Goal: Task Accomplishment & Management: Use online tool/utility

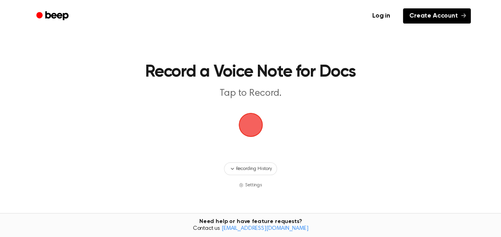
click at [420, 14] on link "Create Account" at bounding box center [437, 15] width 68 height 15
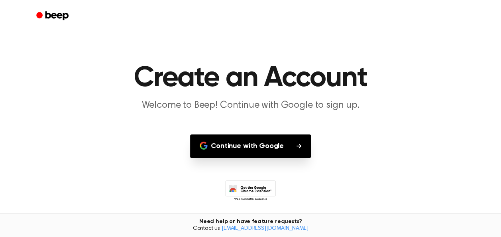
click at [287, 145] on button "Continue with Google" at bounding box center [250, 146] width 121 height 24
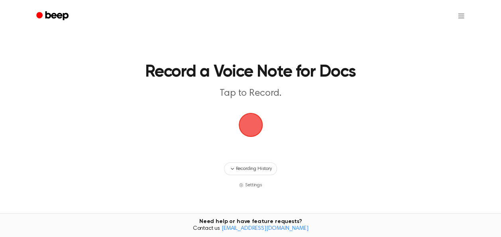
click at [252, 128] on span "button" at bounding box center [250, 124] width 27 height 27
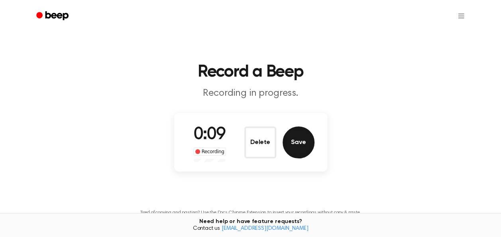
click at [301, 139] on button "Save" at bounding box center [299, 142] width 32 height 32
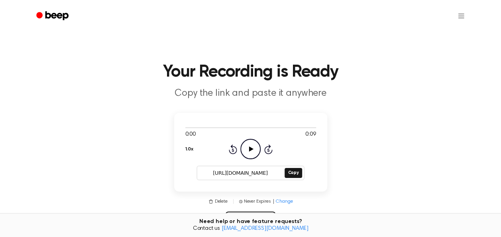
click at [252, 147] on icon "Play Audio" at bounding box center [250, 149] width 20 height 20
